Goal: Find specific page/section: Find specific page/section

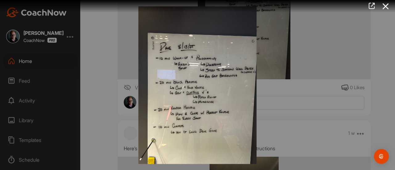
click at [386, 6] on icon at bounding box center [386, 6] width 14 height 11
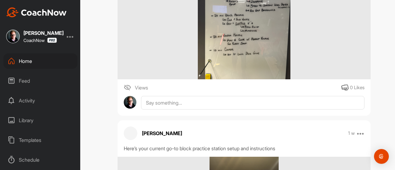
click at [23, 62] on div "Home" at bounding box center [40, 60] width 74 height 15
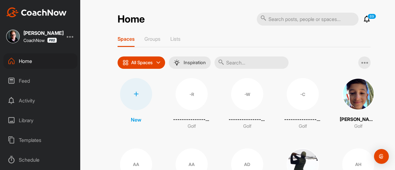
click at [234, 62] on input "text" at bounding box center [251, 62] width 74 height 12
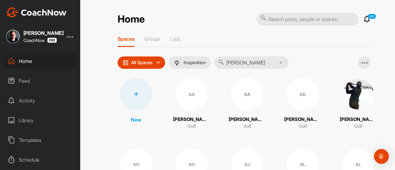
type input "[PERSON_NAME] in"
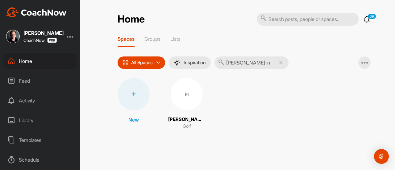
click at [185, 91] on div "RI" at bounding box center [187, 94] width 32 height 32
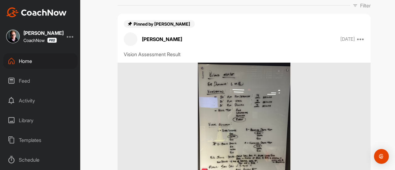
scroll to position [123, 0]
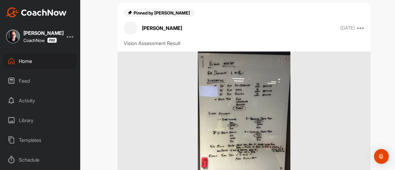
click at [231, 102] on img at bounding box center [244, 113] width 93 height 123
